Goal: Transaction & Acquisition: Book appointment/travel/reservation

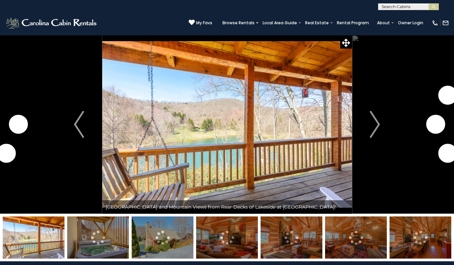
click at [375, 134] on img "Next" at bounding box center [375, 124] width 10 height 27
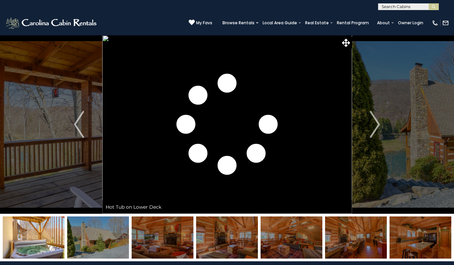
click at [376, 125] on img "Next" at bounding box center [375, 124] width 10 height 27
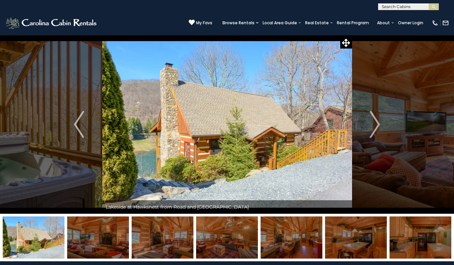
click at [376, 133] on img "Next" at bounding box center [375, 124] width 10 height 27
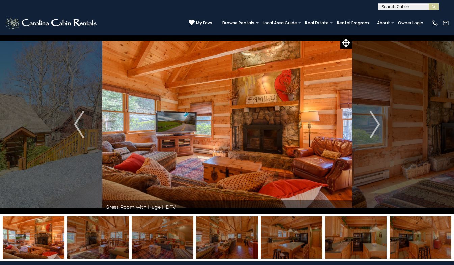
click at [377, 127] on img "Next" at bounding box center [375, 124] width 10 height 27
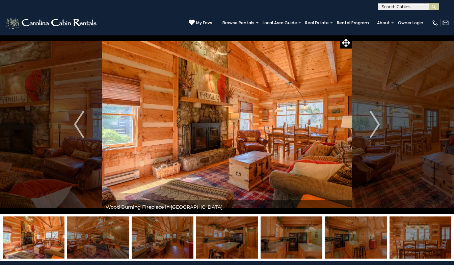
click at [374, 128] on img "Next" at bounding box center [375, 124] width 10 height 27
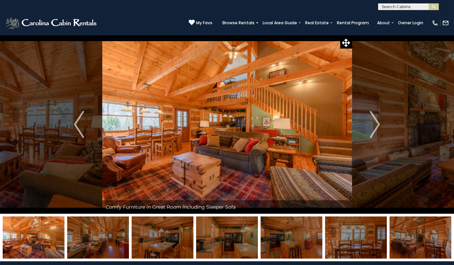
click at [375, 128] on img "Next" at bounding box center [375, 124] width 10 height 27
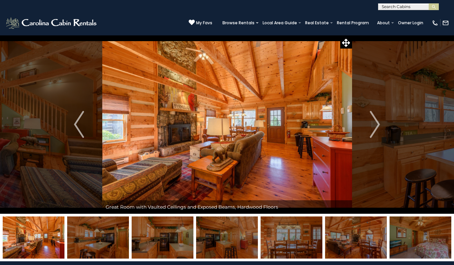
click at [374, 128] on img "Next" at bounding box center [375, 124] width 10 height 27
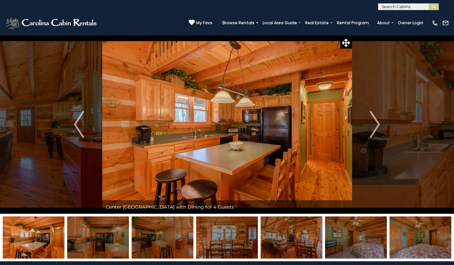
click at [374, 128] on img "Next" at bounding box center [375, 124] width 10 height 27
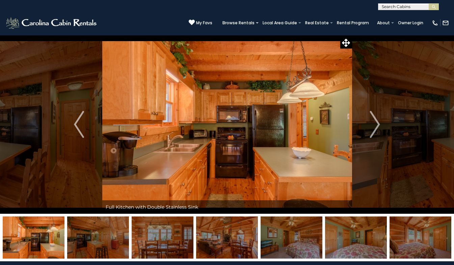
click at [375, 128] on img "Next" at bounding box center [375, 124] width 10 height 27
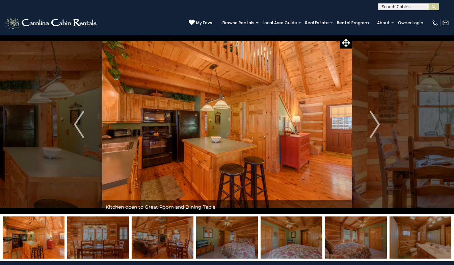
click at [375, 127] on img "Next" at bounding box center [375, 124] width 10 height 27
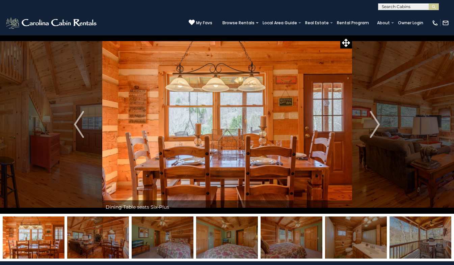
click at [375, 126] on img "Next" at bounding box center [375, 124] width 10 height 27
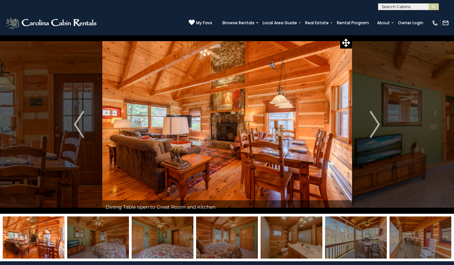
click at [376, 126] on img "Next" at bounding box center [375, 124] width 10 height 27
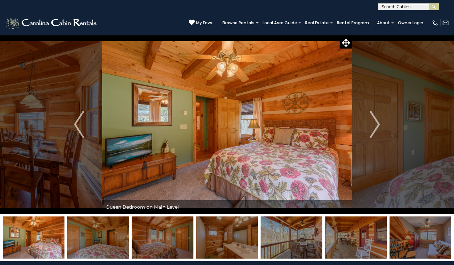
click at [376, 126] on img "Next" at bounding box center [375, 124] width 10 height 27
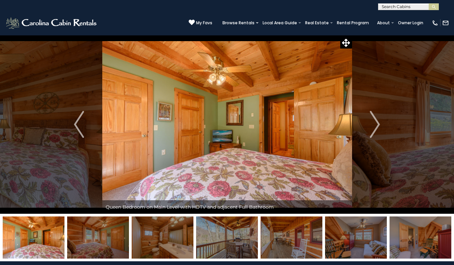
click at [375, 128] on img "Next" at bounding box center [375, 124] width 10 height 27
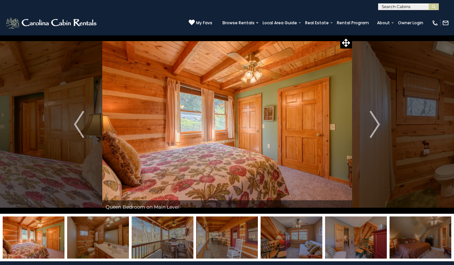
click at [373, 129] on img "Next" at bounding box center [375, 124] width 10 height 27
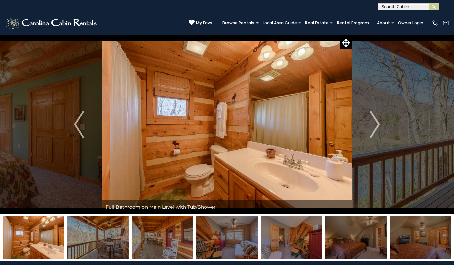
click at [375, 130] on img "Next" at bounding box center [375, 124] width 10 height 27
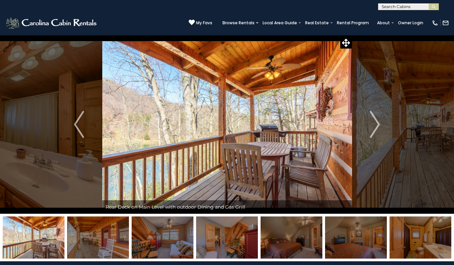
click at [376, 128] on img "Next" at bounding box center [375, 124] width 10 height 27
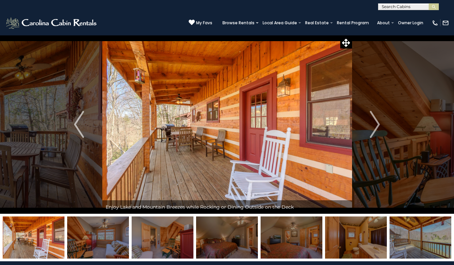
click at [374, 126] on img "Next" at bounding box center [375, 124] width 10 height 27
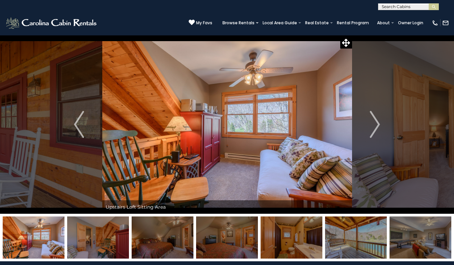
click at [372, 130] on img "Next" at bounding box center [375, 124] width 10 height 27
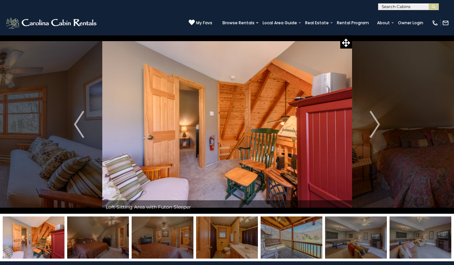
click at [373, 128] on img "Next" at bounding box center [375, 124] width 10 height 27
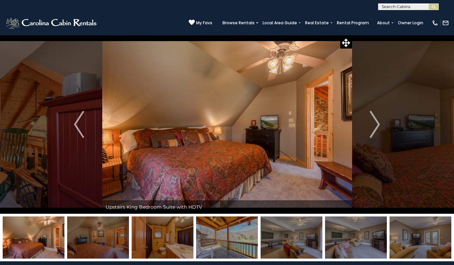
click at [375, 128] on img "Next" at bounding box center [375, 124] width 10 height 27
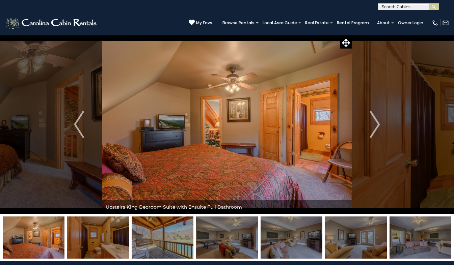
click at [372, 128] on img "Next" at bounding box center [375, 124] width 10 height 27
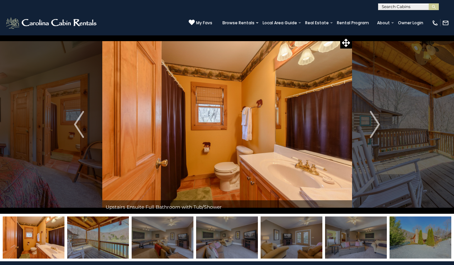
click at [370, 131] on img "Next" at bounding box center [375, 124] width 10 height 27
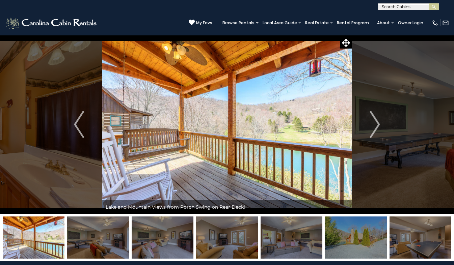
click at [372, 130] on img "Next" at bounding box center [375, 124] width 10 height 27
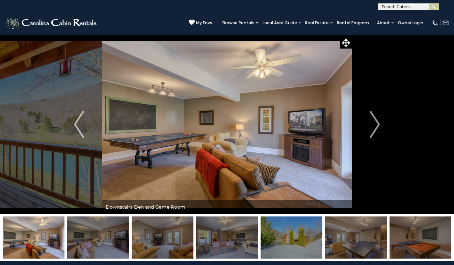
click at [370, 131] on button "Next" at bounding box center [375, 124] width 46 height 179
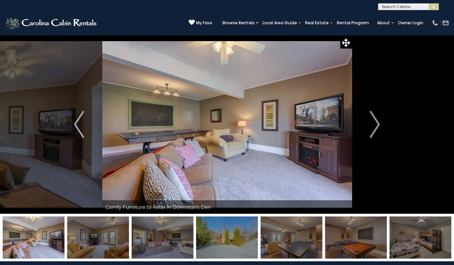
click at [374, 128] on img "Next" at bounding box center [375, 124] width 10 height 27
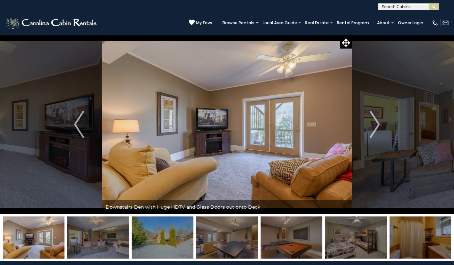
click at [374, 128] on img "Next" at bounding box center [375, 124] width 10 height 27
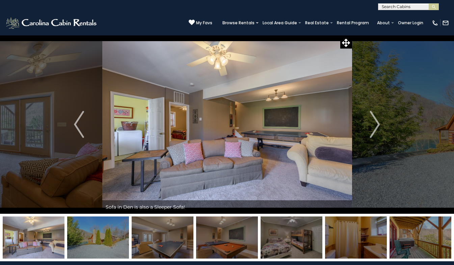
click at [372, 129] on img "Next" at bounding box center [375, 124] width 10 height 27
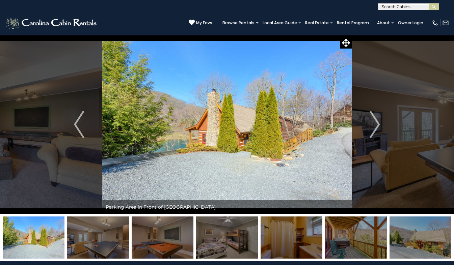
click at [371, 130] on img "Next" at bounding box center [375, 124] width 10 height 27
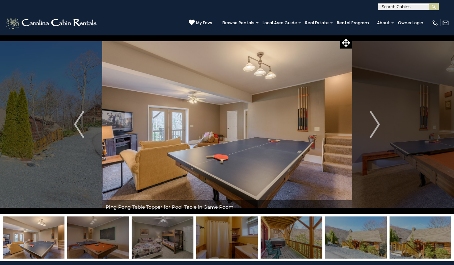
click at [371, 129] on img "Next" at bounding box center [375, 124] width 10 height 27
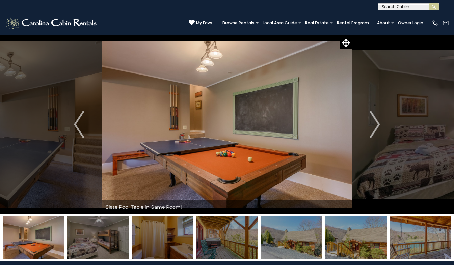
click at [371, 131] on img "Next" at bounding box center [375, 124] width 10 height 27
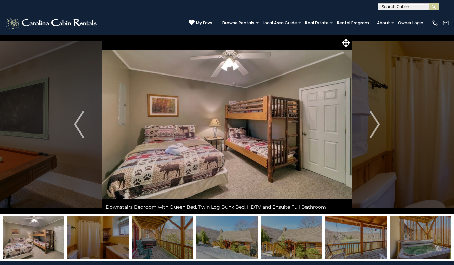
click at [373, 130] on img "Next" at bounding box center [375, 124] width 10 height 27
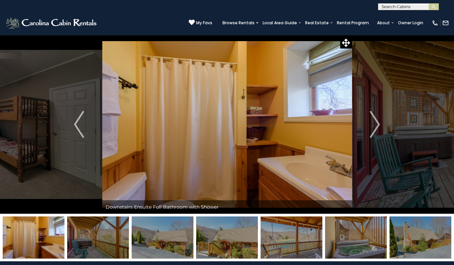
click at [372, 130] on img "Next" at bounding box center [375, 124] width 10 height 27
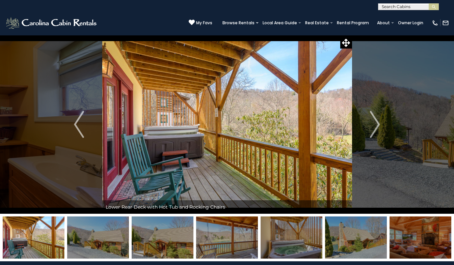
click at [371, 131] on img "Next" at bounding box center [375, 124] width 10 height 27
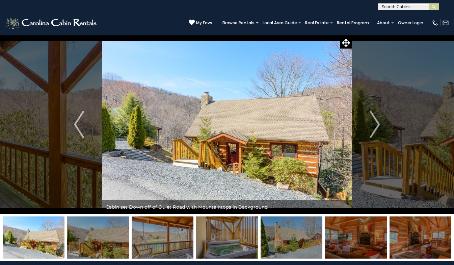
click at [371, 133] on img "Next" at bounding box center [375, 124] width 10 height 27
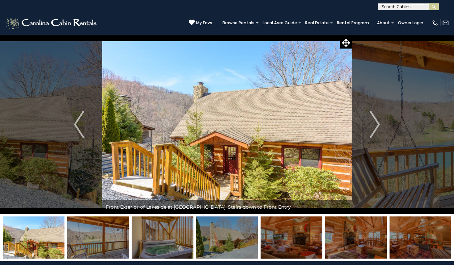
click at [373, 129] on img "Next" at bounding box center [375, 124] width 10 height 27
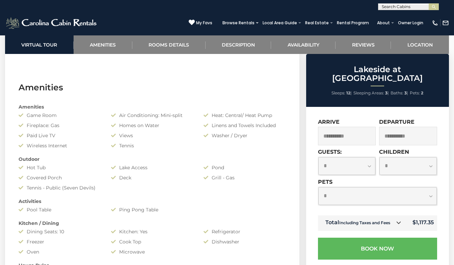
scroll to position [465, 0]
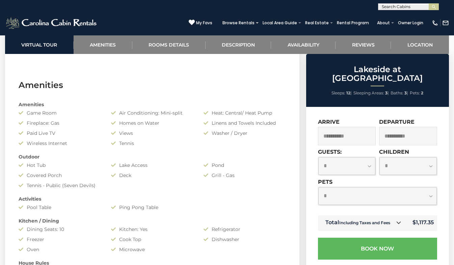
click at [371, 159] on select "**********" at bounding box center [346, 166] width 57 height 18
select select "*"
click at [318, 157] on select "**********" at bounding box center [346, 166] width 57 height 18
click at [421, 162] on select "**********" at bounding box center [408, 166] width 57 height 18
select select "*"
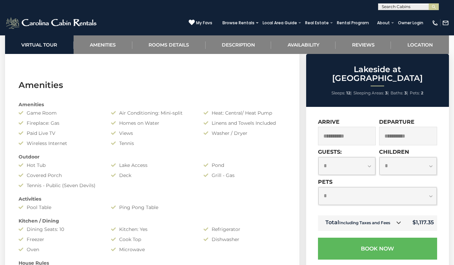
click at [380, 157] on select "**********" at bounding box center [408, 166] width 57 height 18
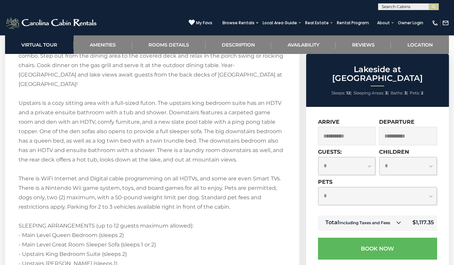
scroll to position [1372, 0]
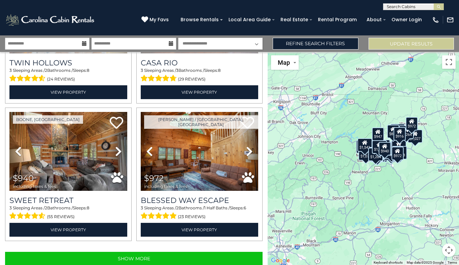
scroll to position [1895, 0]
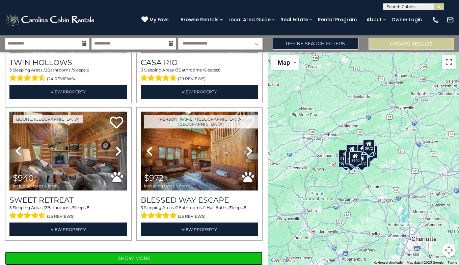
click at [152, 252] on button "Show More" at bounding box center [134, 259] width 258 height 14
